Goal: Entertainment & Leisure: Consume media (video, audio)

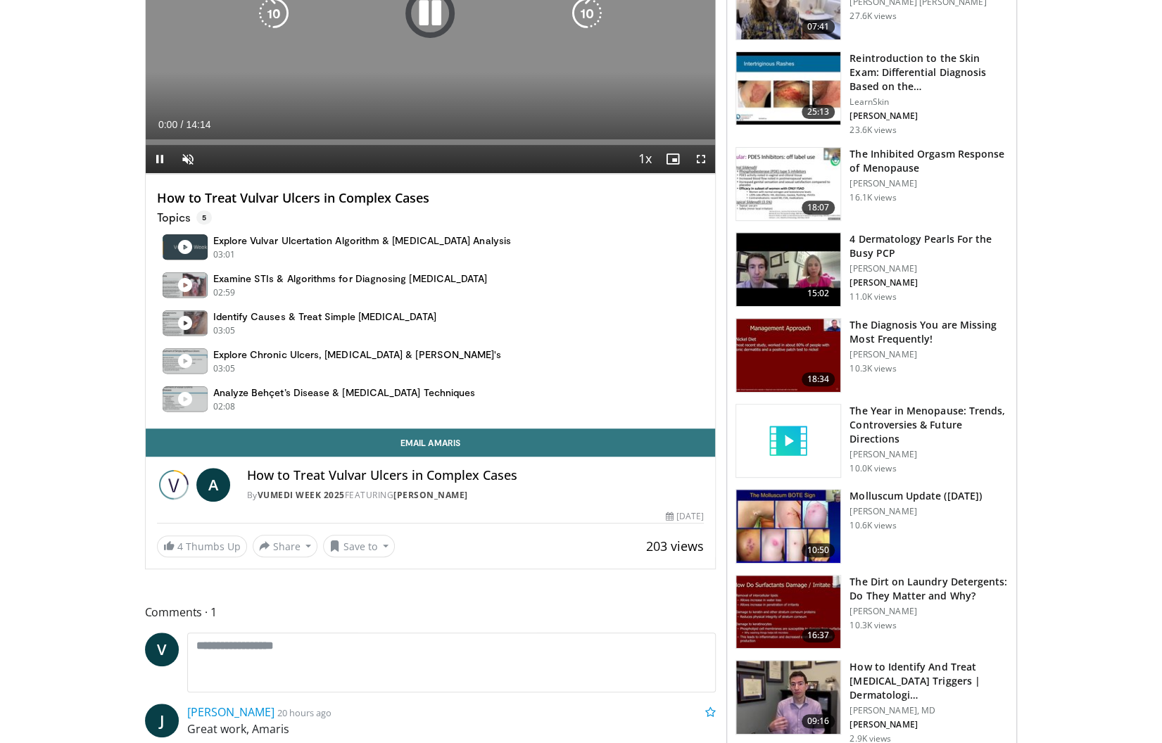
scroll to position [317, 0]
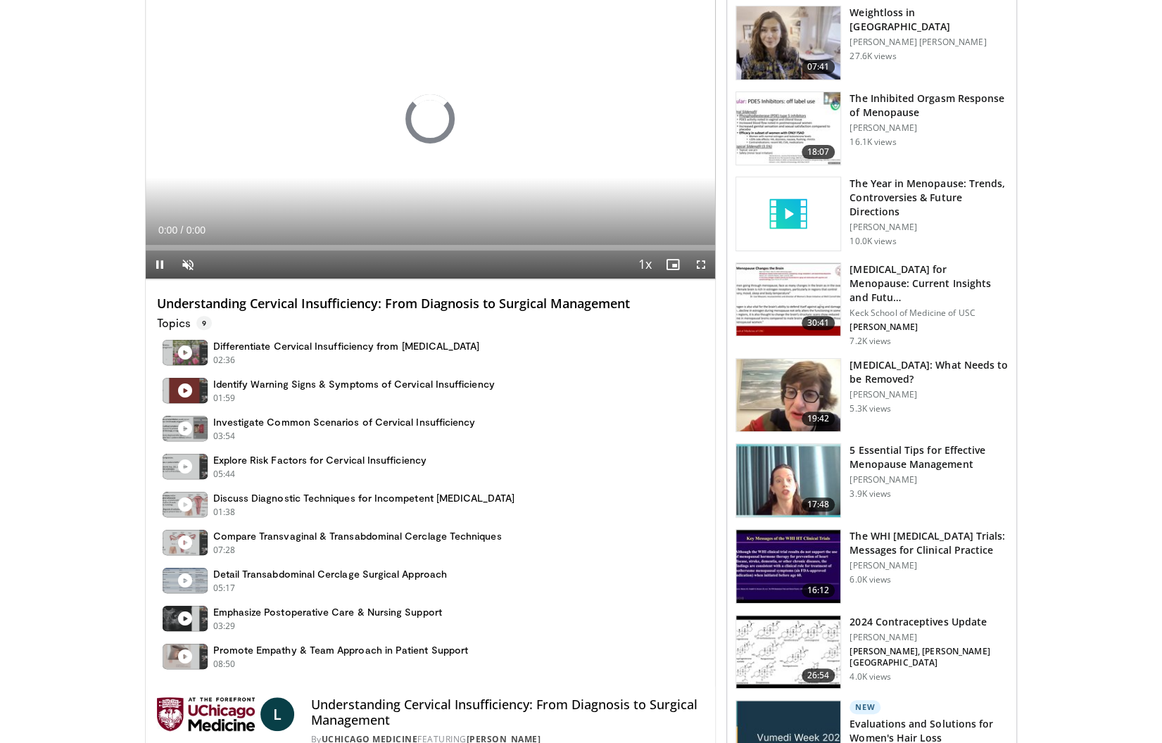
scroll to position [267, 0]
